Goal: Information Seeking & Learning: Learn about a topic

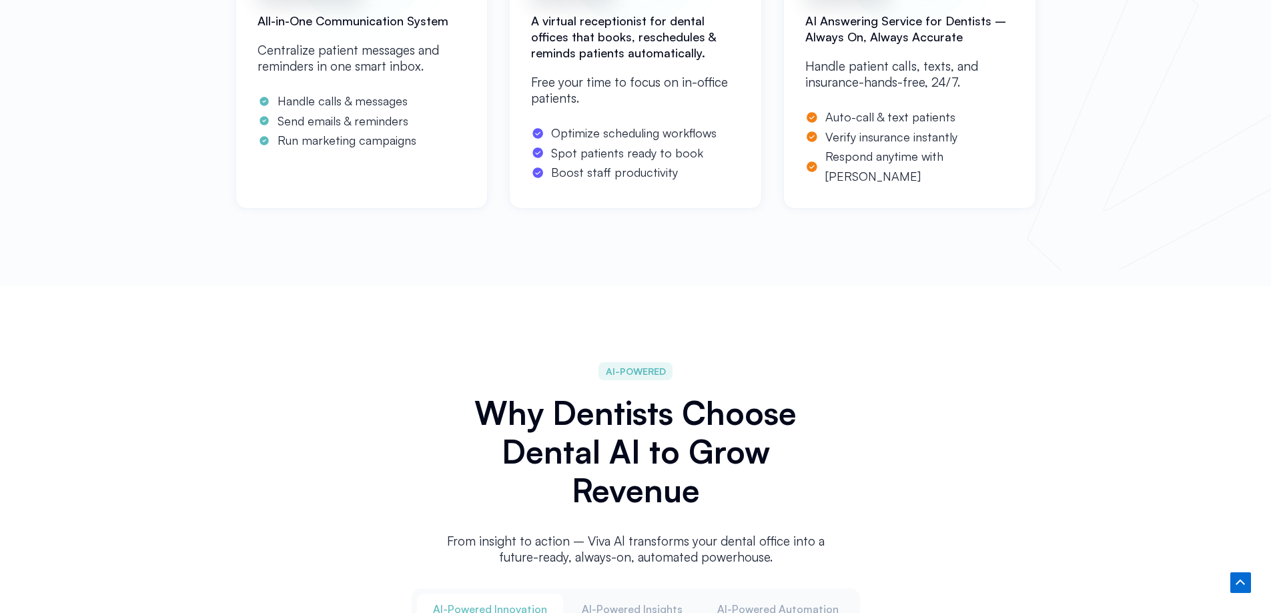
scroll to position [1179, 0]
drag, startPoint x: 847, startPoint y: 22, endPoint x: 968, endPoint y: 25, distance: 121.4
click at [968, 25] on h2 "AI Answering Service for Dentists – Always On, Always Accurate" at bounding box center [909, 30] width 209 height 32
drag, startPoint x: 914, startPoint y: 41, endPoint x: 902, endPoint y: 41, distance: 12.0
click at [902, 41] on h2 "AI Answering Service for Dentists – Always On, Always Accurate" at bounding box center [909, 30] width 209 height 32
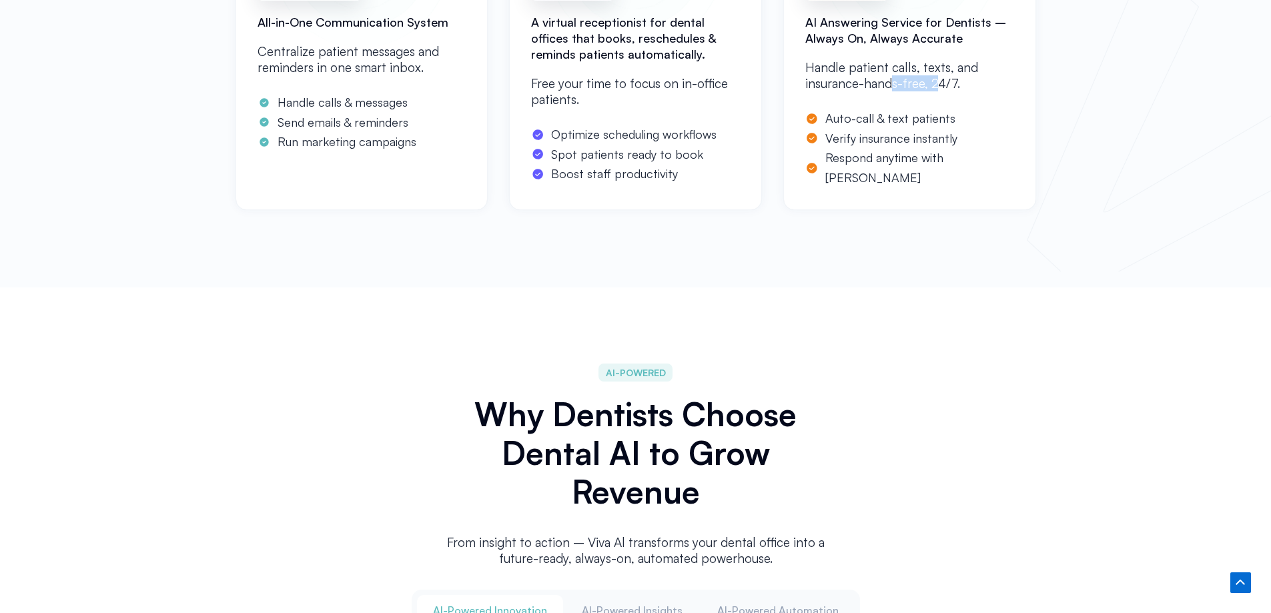
drag, startPoint x: 889, startPoint y: 87, endPoint x: 940, endPoint y: 85, distance: 50.7
click at [940, 85] on p "Handle patient calls, texts, and insurance-hands-free, 24/7." at bounding box center [909, 75] width 209 height 32
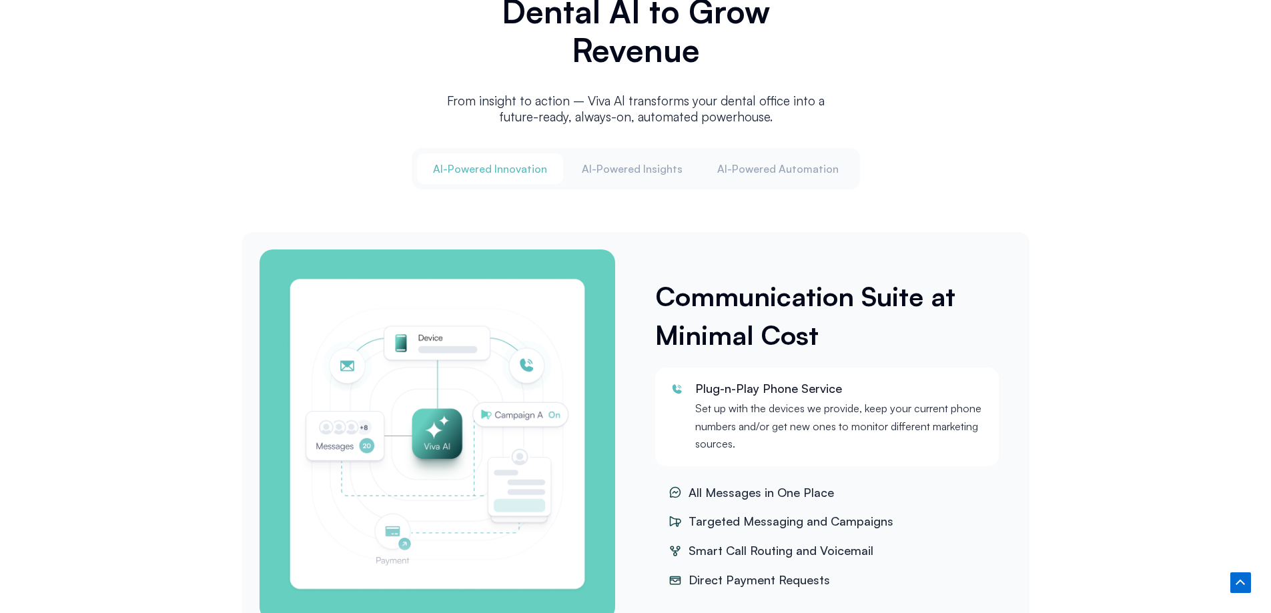
scroll to position [1645, 0]
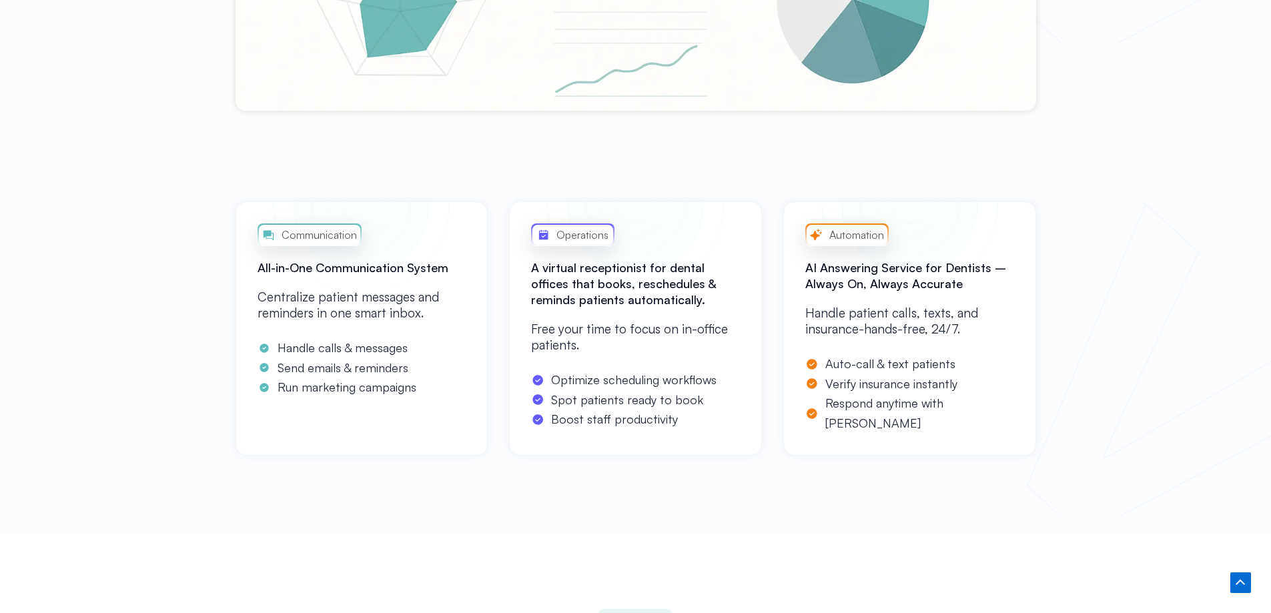
scroll to position [943, 0]
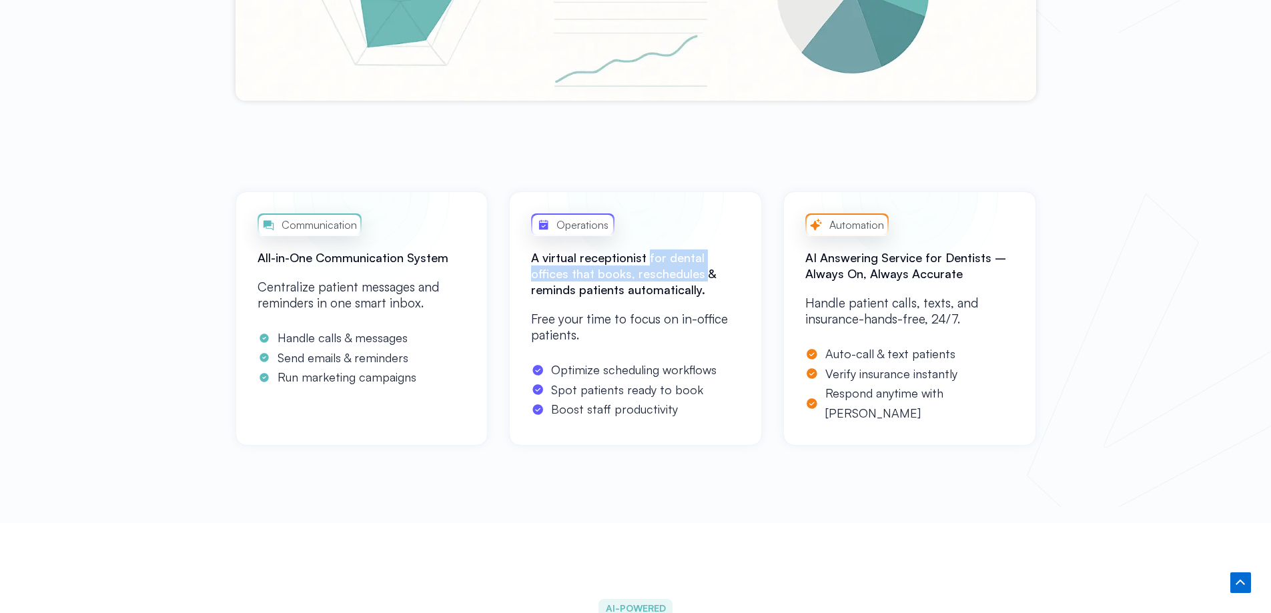
drag, startPoint x: 646, startPoint y: 256, endPoint x: 661, endPoint y: 276, distance: 25.2
click at [661, 276] on h2 "A virtual receptionist for dental offices that books, reschedules & reminds pat…" at bounding box center [635, 273] width 209 height 48
drag, startPoint x: 861, startPoint y: 355, endPoint x: 946, endPoint y: 349, distance: 84.9
click at [946, 349] on span "Auto-call & text patients" at bounding box center [888, 354] width 133 height 20
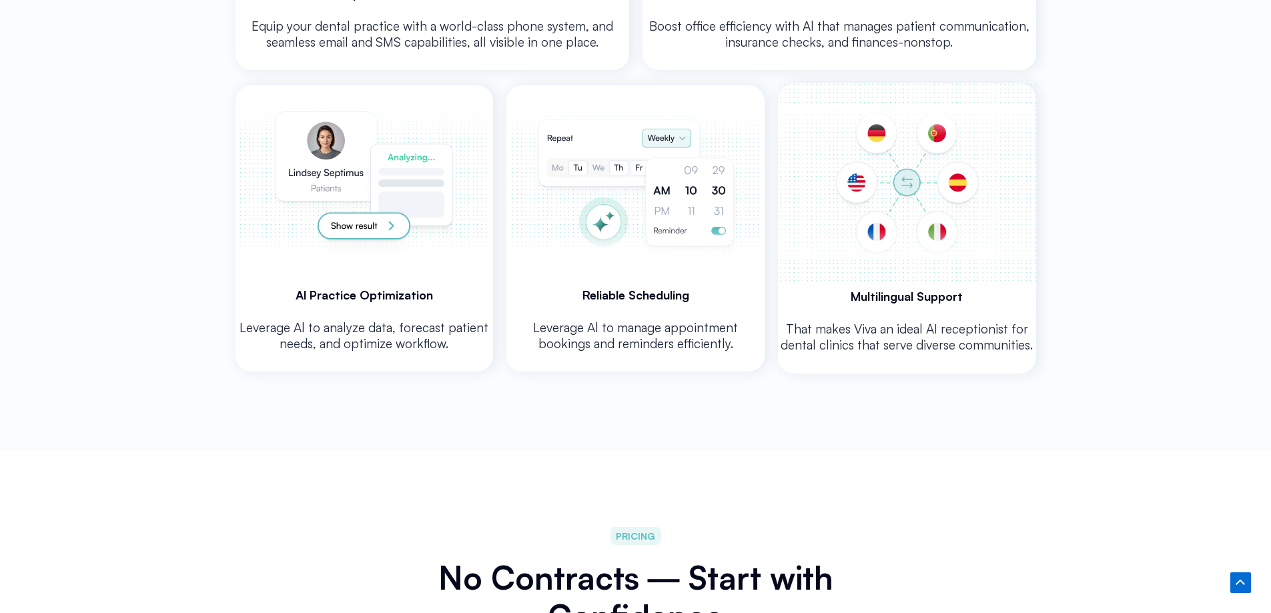
scroll to position [2877, 0]
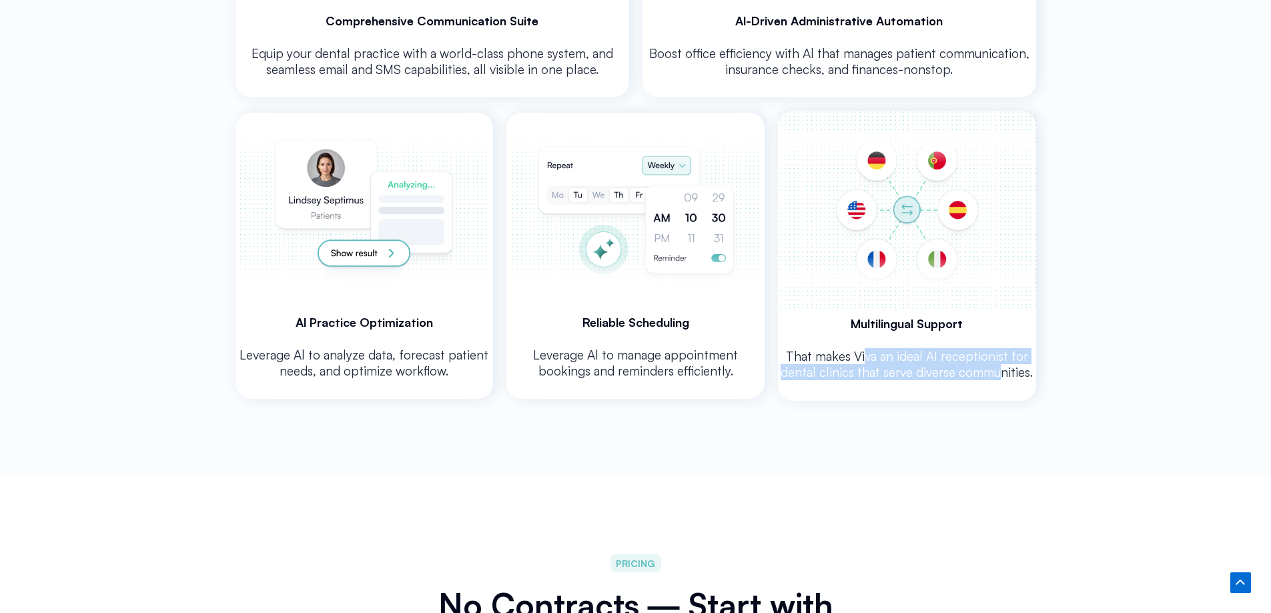
drag, startPoint x: 868, startPoint y: 355, endPoint x: 996, endPoint y: 365, distance: 129.1
click at [996, 365] on p "That makes Viva an ideal AI receptionist for dental clinics that serve diverse …" at bounding box center [907, 364] width 258 height 32
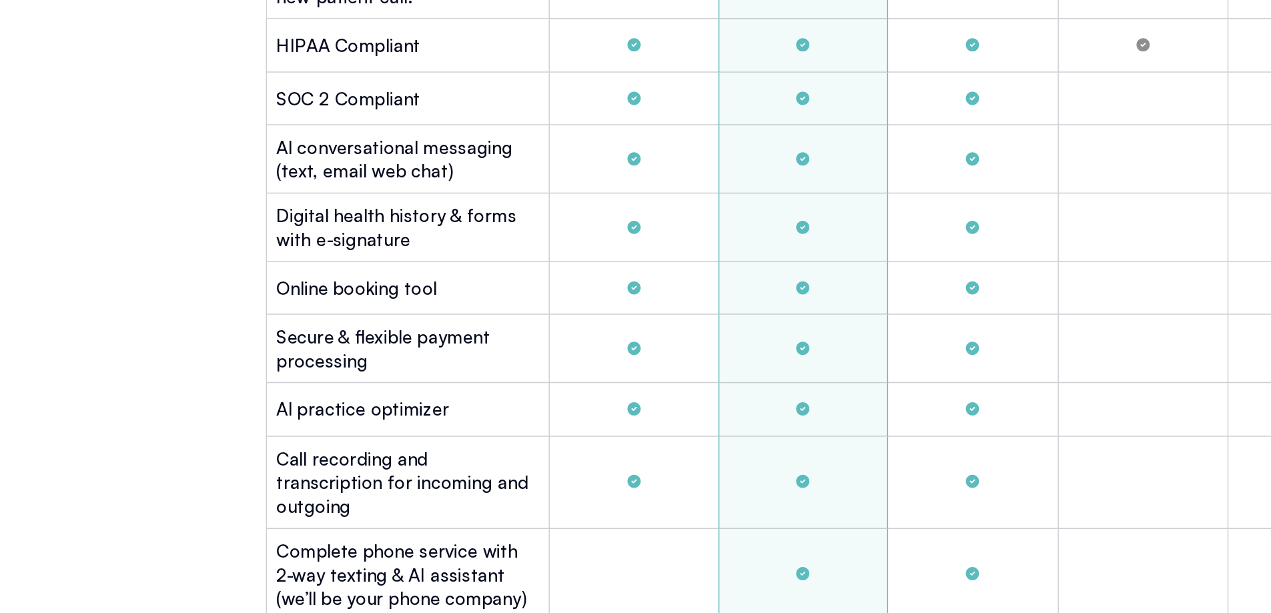
scroll to position [3875, 0]
